Goal: Book appointment/travel/reservation

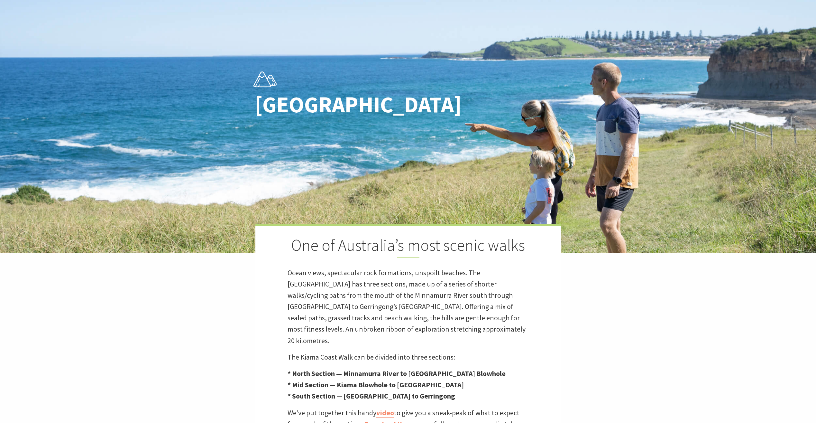
scroll to position [13, 824]
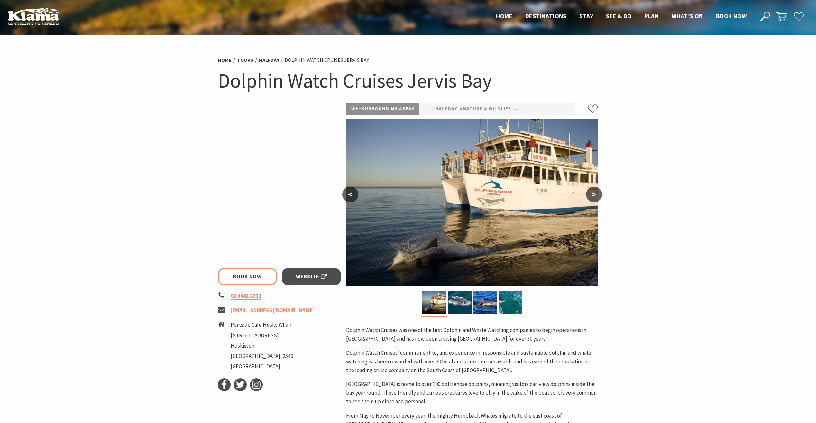
select select "3"
select select "2"
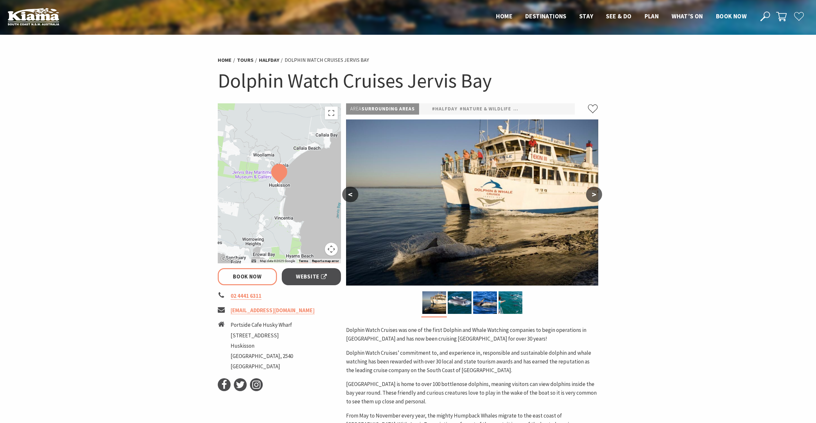
select select "3"
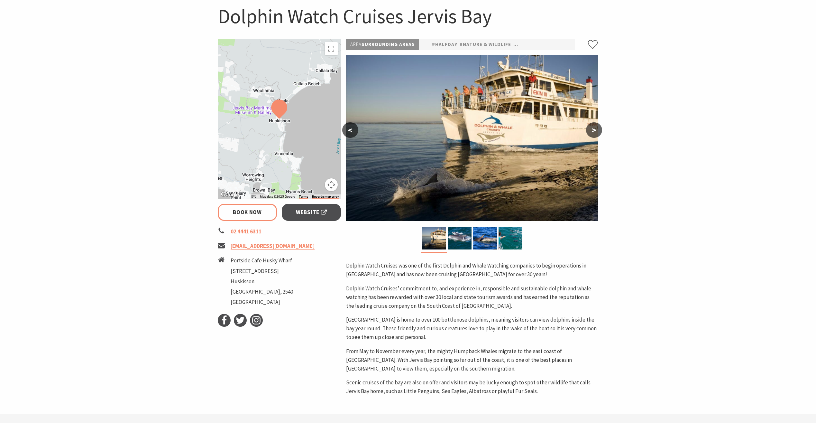
scroll to position [32, 0]
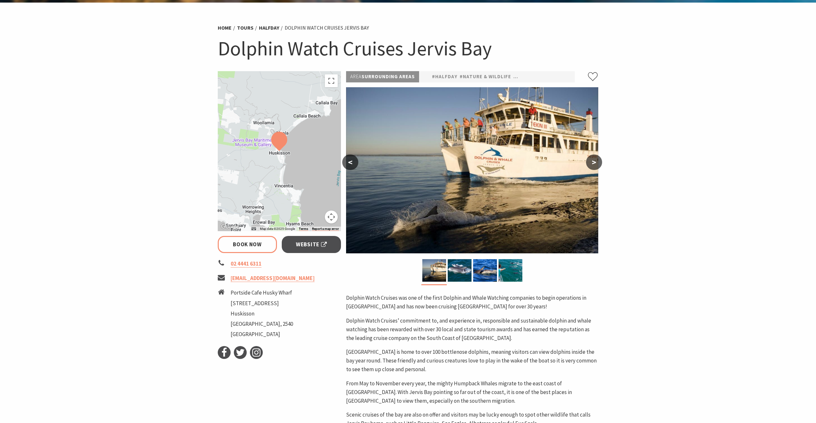
click at [283, 142] on img at bounding box center [279, 141] width 16 height 19
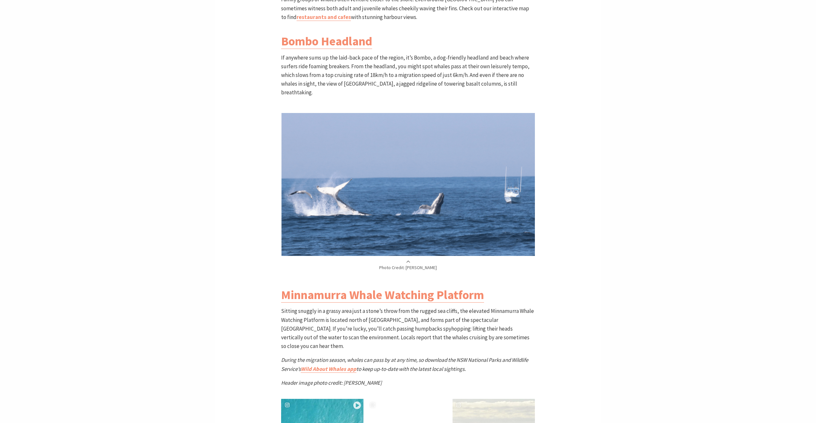
scroll to position [1094, 0]
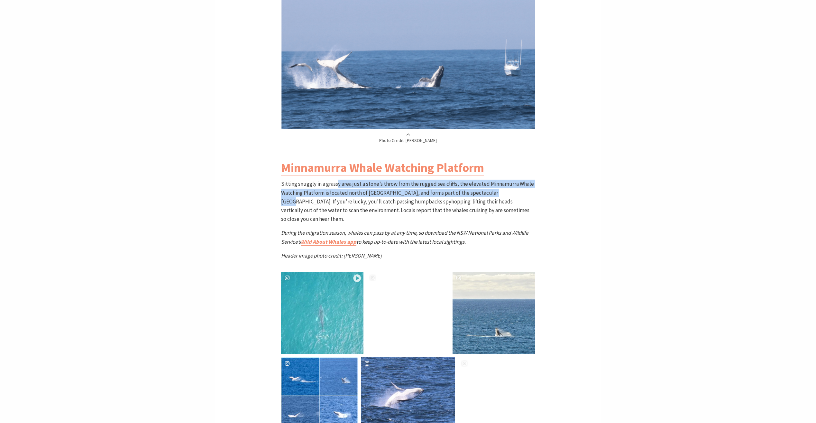
drag, startPoint x: 338, startPoint y: 162, endPoint x: 503, endPoint y: 169, distance: 164.6
click at [503, 180] on p "Sitting snuggly in a grassy area just a stone’s throw from the rugged sea cliff…" at bounding box center [408, 202] width 254 height 44
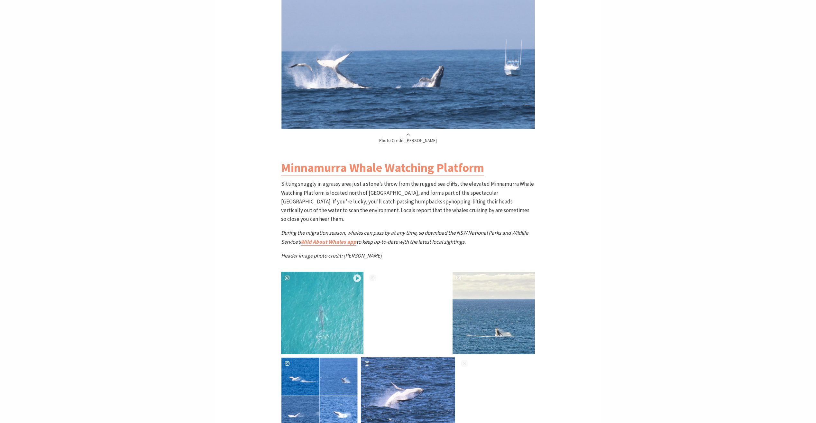
drag, startPoint x: 503, startPoint y: 169, endPoint x: 376, endPoint y: 175, distance: 127.3
click at [376, 180] on p "Sitting snuggly in a grassy area just a stone’s throw from the rugged sea cliff…" at bounding box center [408, 202] width 254 height 44
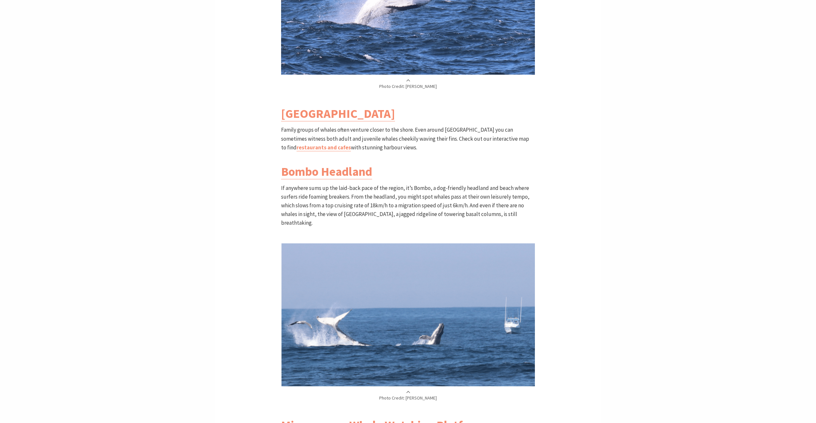
scroll to position [1030, 0]
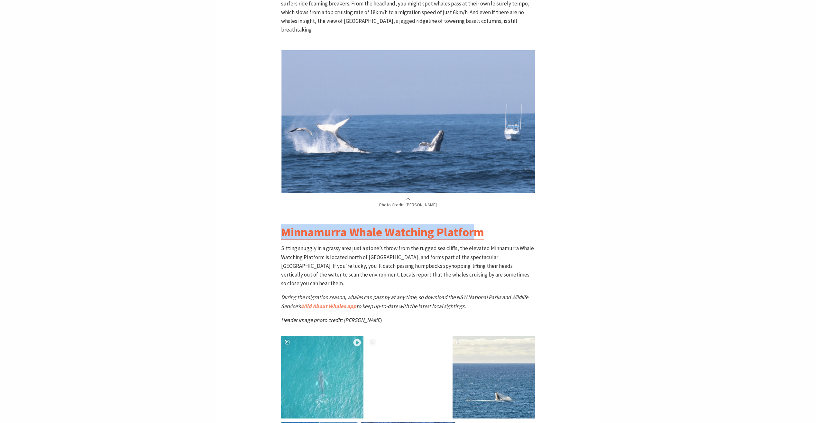
drag, startPoint x: 273, startPoint y: 205, endPoint x: 474, endPoint y: 213, distance: 201.6
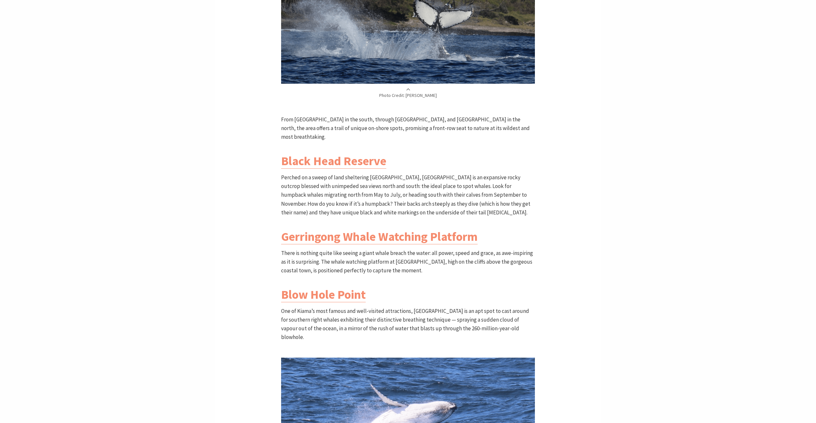
scroll to position [354, 0]
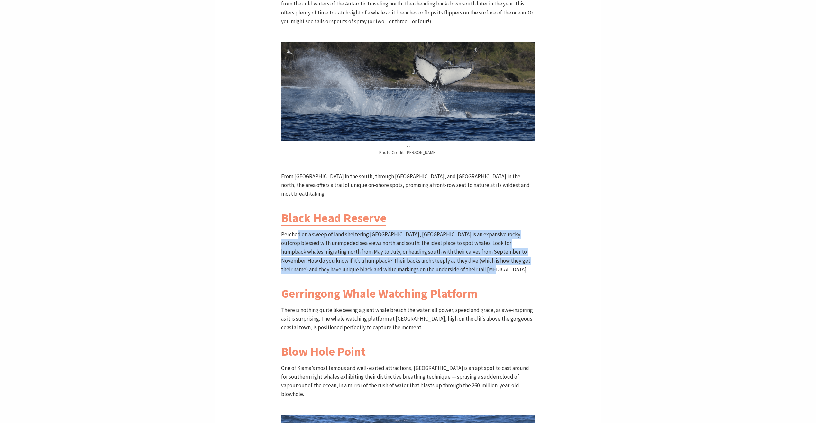
drag, startPoint x: 298, startPoint y: 227, endPoint x: 540, endPoint y: 264, distance: 244.6
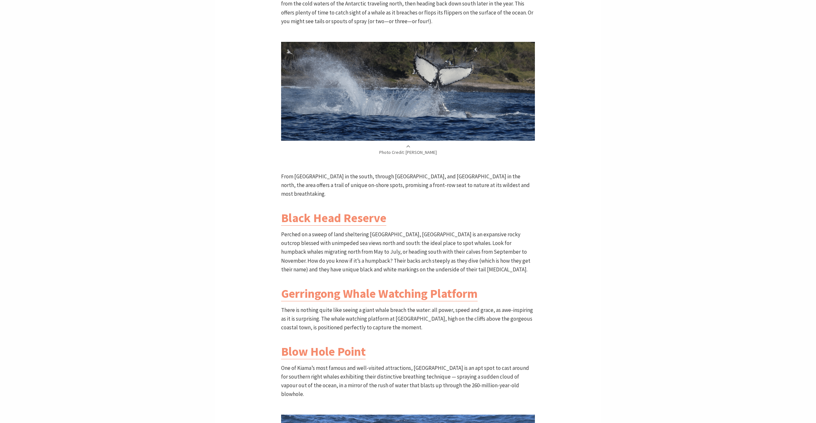
drag, startPoint x: 540, startPoint y: 264, endPoint x: 588, endPoint y: 318, distance: 71.8
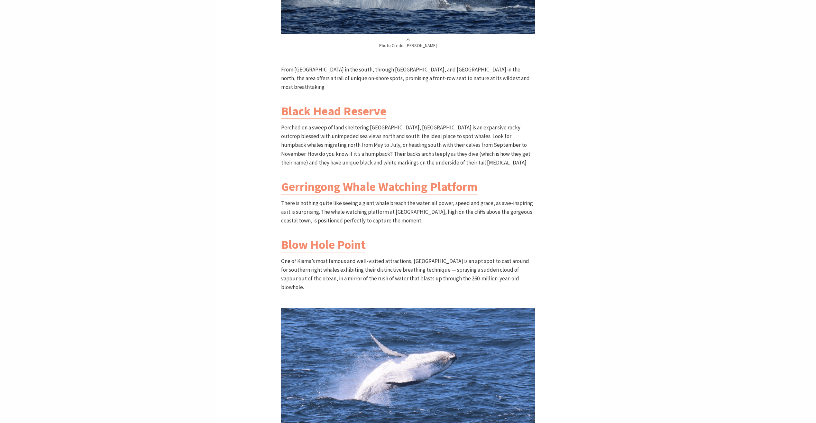
scroll to position [515, 0]
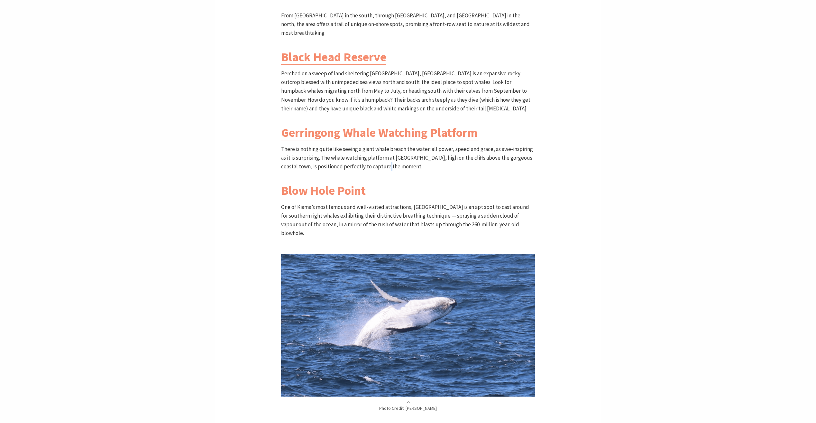
drag, startPoint x: 434, startPoint y: 155, endPoint x: 388, endPoint y: 158, distance: 45.8
click at [388, 158] on p "There is nothing quite like seeing a giant whale breach the water: all power, s…" at bounding box center [408, 158] width 254 height 26
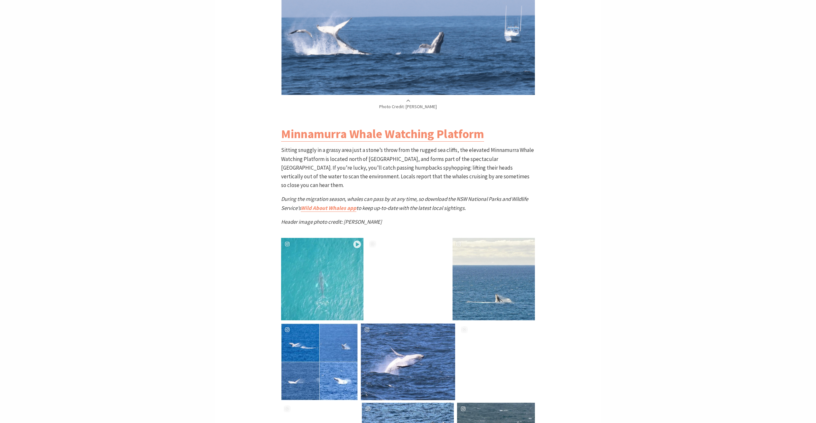
scroll to position [1191, 0]
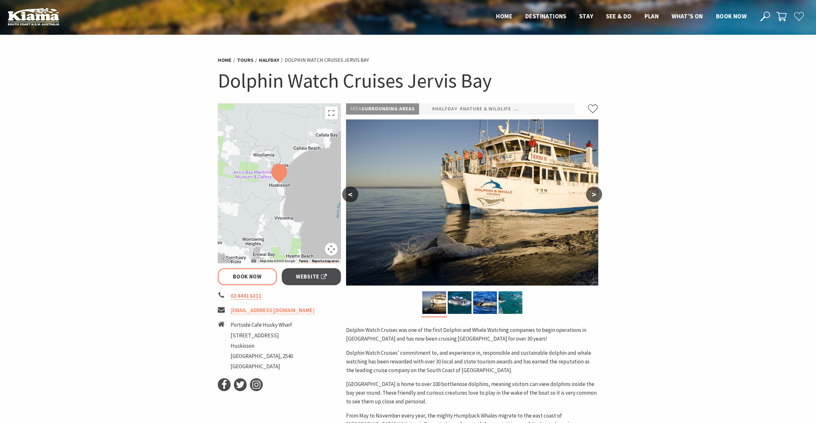
select select "3"
select select "2"
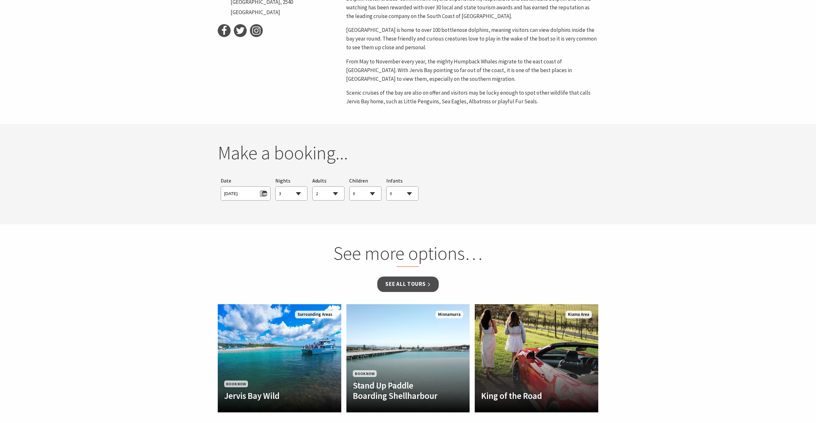
select select "3"
